Goal: Task Accomplishment & Management: Manage account settings

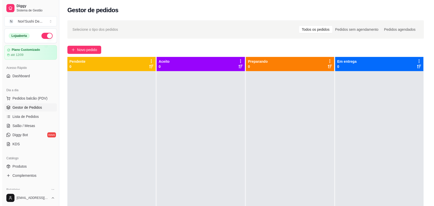
scroll to position [14, 0]
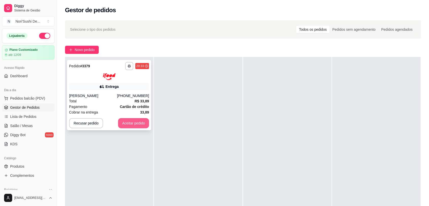
click at [141, 126] on button "Aceitar pedido" at bounding box center [133, 123] width 31 height 10
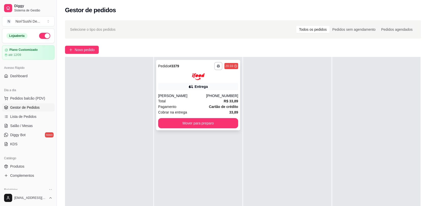
click at [196, 103] on div "Total R$ 33,89" at bounding box center [198, 101] width 80 height 6
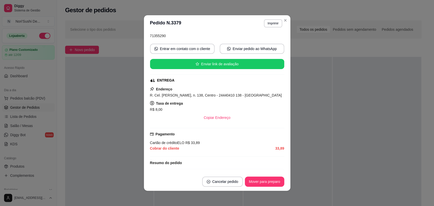
scroll to position [112, 0]
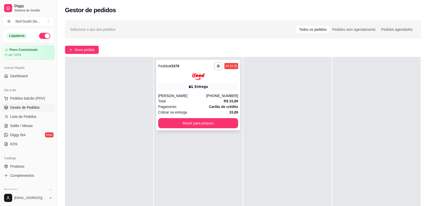
click at [188, 92] on div "**********" at bounding box center [198, 95] width 84 height 70
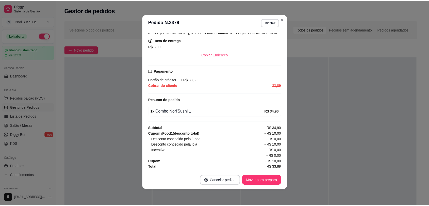
scroll to position [0, 0]
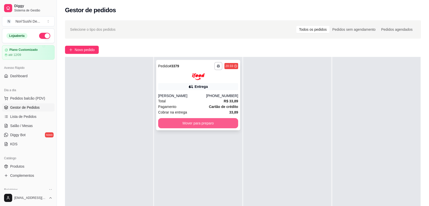
click at [205, 125] on button "Mover para preparo" at bounding box center [198, 123] width 80 height 10
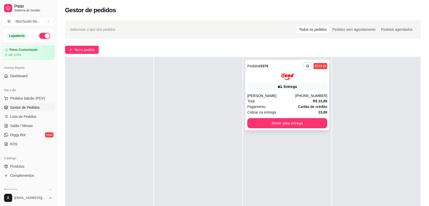
click at [306, 66] on icon "button" at bounding box center [307, 66] width 3 height 3
click at [297, 86] on button "IMPRESSORA" at bounding box center [291, 84] width 37 height 8
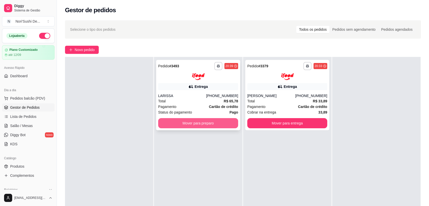
click at [197, 123] on button "Mover para preparo" at bounding box center [198, 123] width 80 height 10
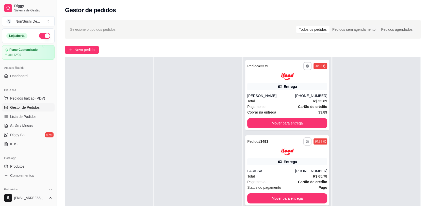
click at [299, 176] on div "Total R$ 65,78" at bounding box center [288, 177] width 80 height 6
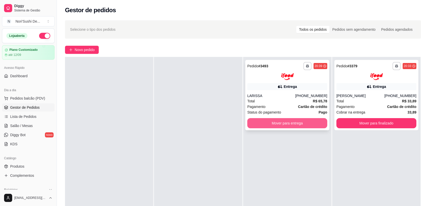
click at [300, 124] on button "Mover para entrega" at bounding box center [288, 123] width 80 height 10
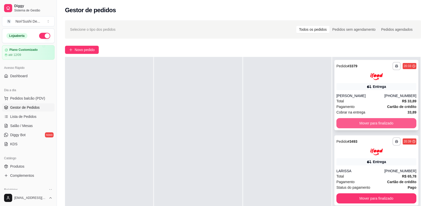
click at [376, 123] on button "Mover para finalizado" at bounding box center [377, 123] width 80 height 10
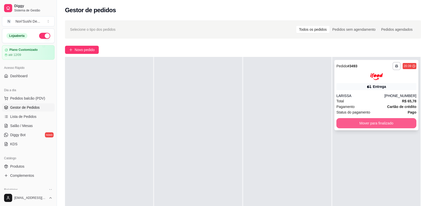
click at [376, 123] on button "Mover para finalizado" at bounding box center [377, 123] width 80 height 10
